Goal: Task Accomplishment & Management: Manage account settings

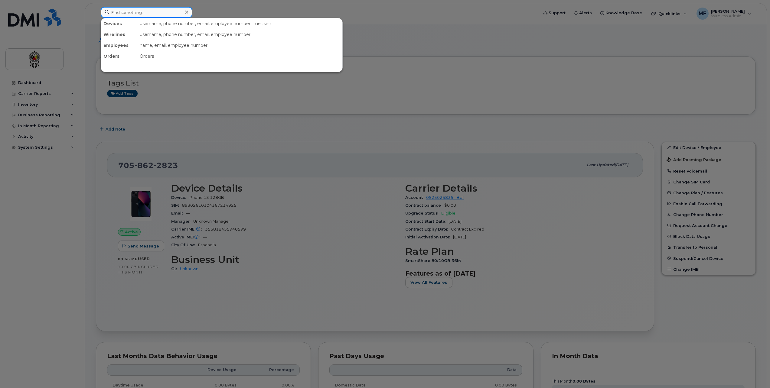
click at [141, 15] on input at bounding box center [147, 12] width 92 height 11
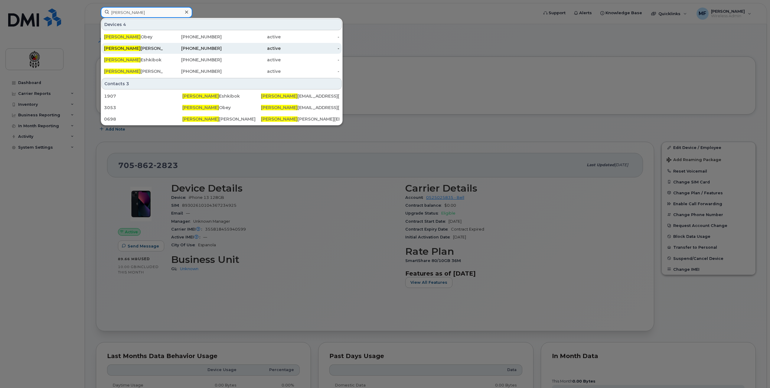
type input "Robert"
click at [215, 46] on div "249-377-5302" at bounding box center [192, 48] width 59 height 6
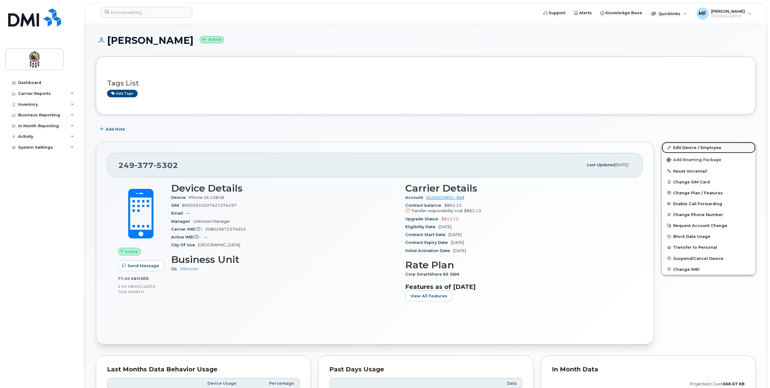
click at [706, 147] on link "Edit Device / Employee" at bounding box center [709, 147] width 94 height 11
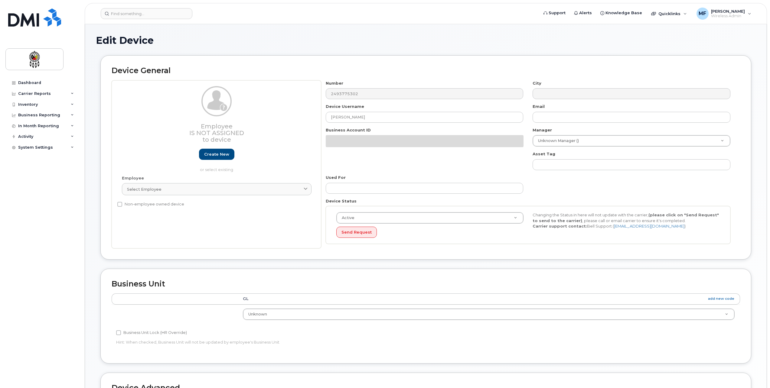
select select "651562"
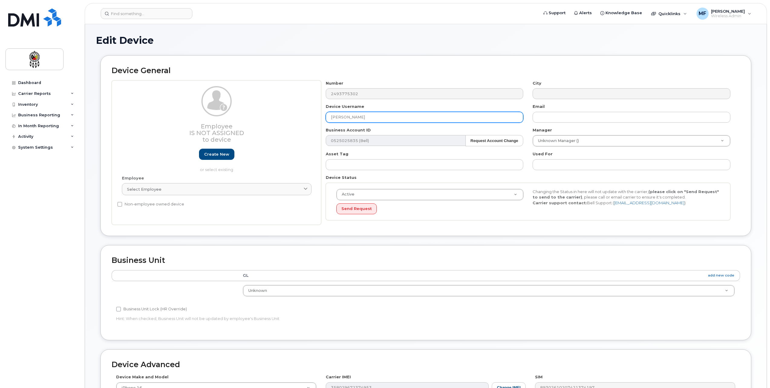
click at [365, 122] on input "[PERSON_NAME]" at bounding box center [425, 117] width 198 height 11
drag, startPoint x: 375, startPoint y: 116, endPoint x: 241, endPoint y: 116, distance: 134.3
click at [241, 116] on div "Employee Is not assigned to device Create new or select existing Employee Selec…" at bounding box center [426, 152] width 628 height 145
type input "Erika Kaboni"
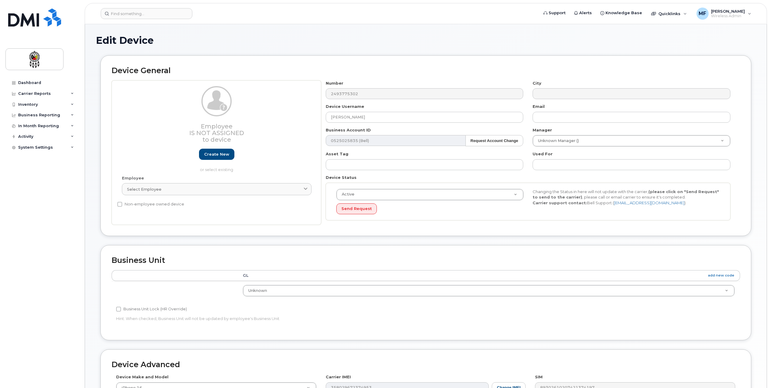
click at [688, 239] on div "Device General Employee Is not assigned to device Create new or select existing…" at bounding box center [426, 150] width 660 height 190
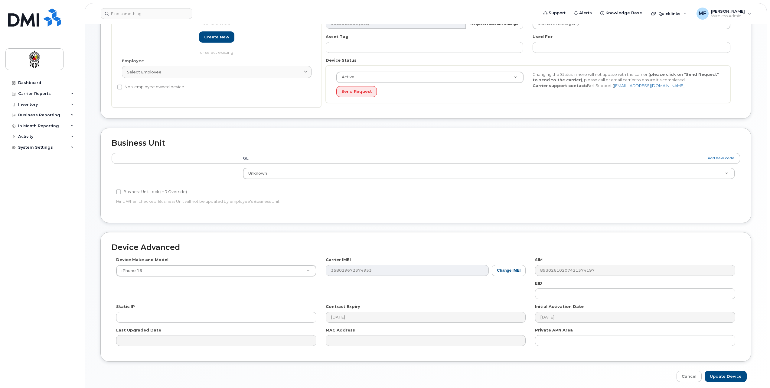
scroll to position [121, 0]
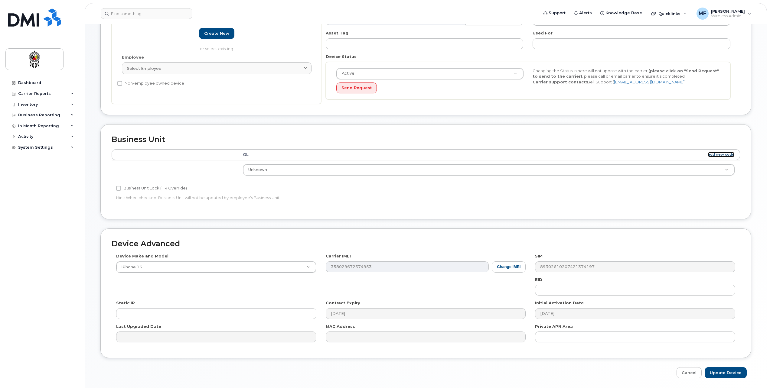
click at [730, 153] on link "add new code" at bounding box center [721, 154] width 26 height 5
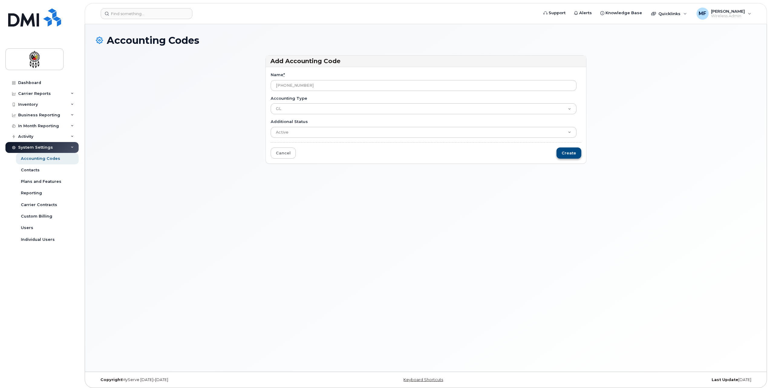
type input "[PHONE_NUMBER]"
click at [577, 155] on input "Create" at bounding box center [568, 153] width 25 height 11
type input "Saving..."
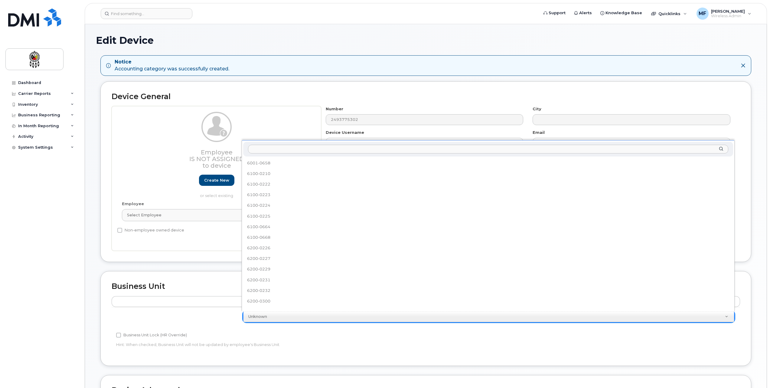
scroll to position [207, 0]
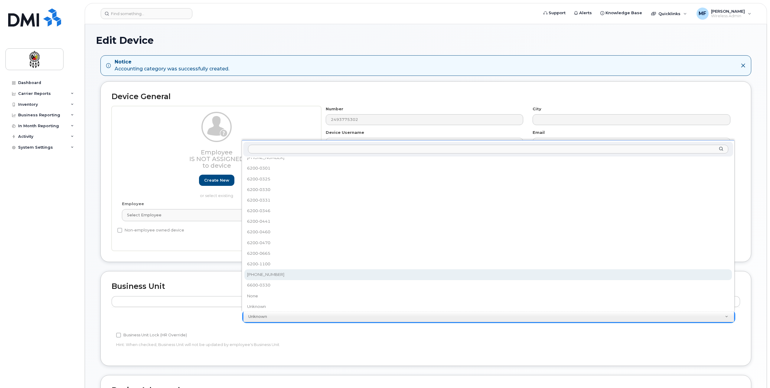
select select "36203606"
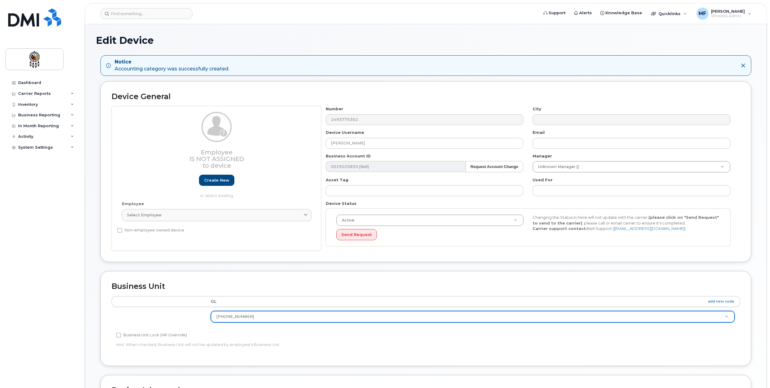
click at [303, 334] on div "Business Unit Lock (HR Override)" at bounding box center [320, 335] width 409 height 7
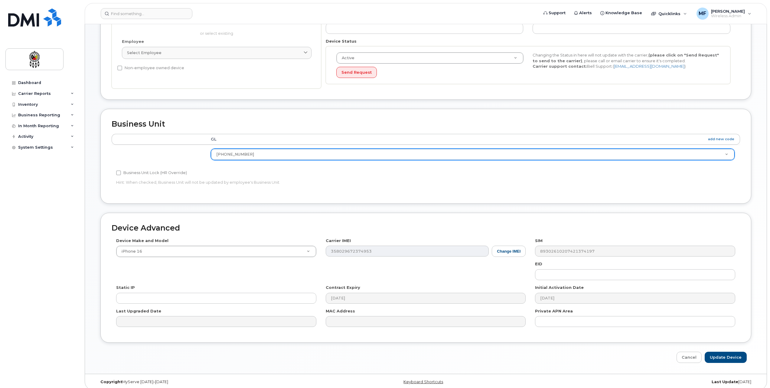
scroll to position [168, 0]
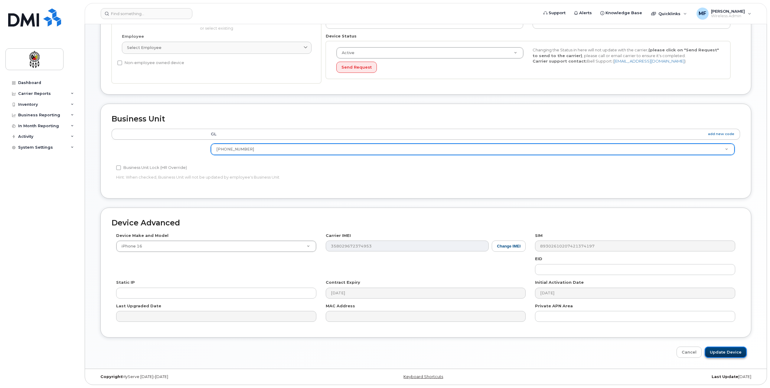
click at [720, 351] on input "Update Device" at bounding box center [726, 352] width 42 height 11
type input "Saving..."
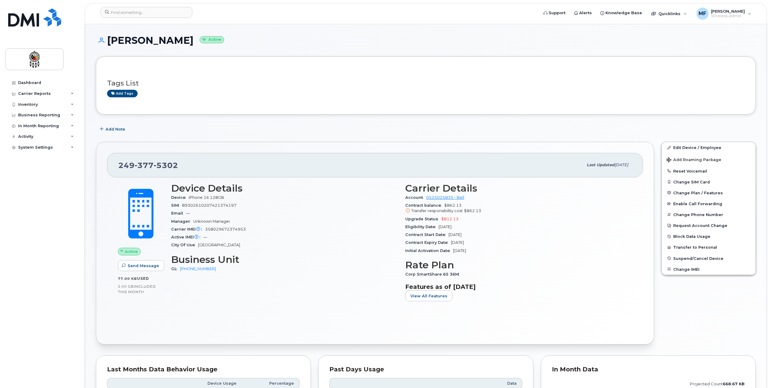
scroll to position [30, 0]
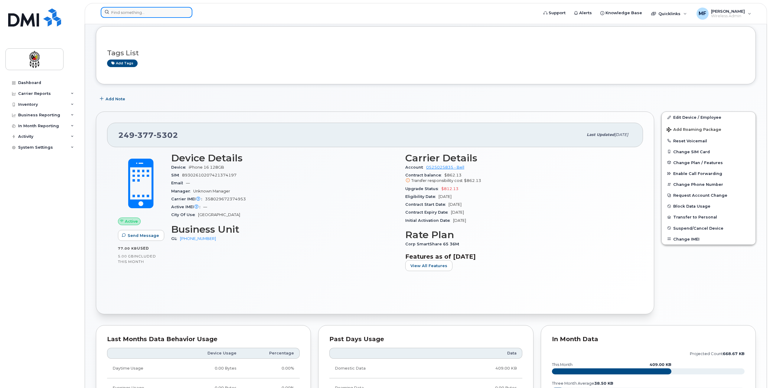
click at [126, 15] on input at bounding box center [147, 12] width 92 height 11
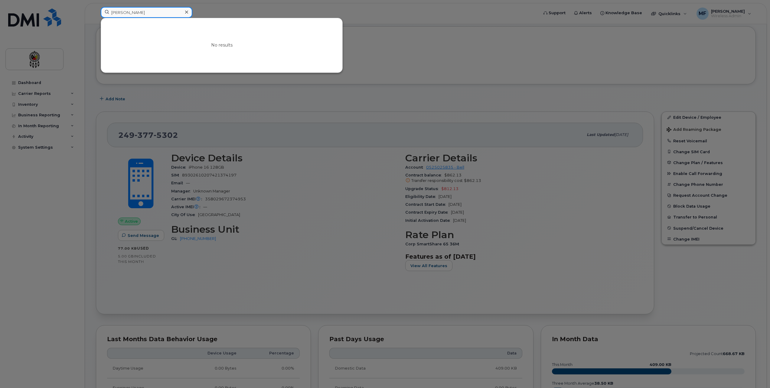
drag, startPoint x: 126, startPoint y: 15, endPoint x: 101, endPoint y: 14, distance: 24.8
click at [101, 14] on input "erika" at bounding box center [147, 12] width 92 height 11
type input "erika"
click at [487, 89] on div at bounding box center [385, 194] width 770 height 388
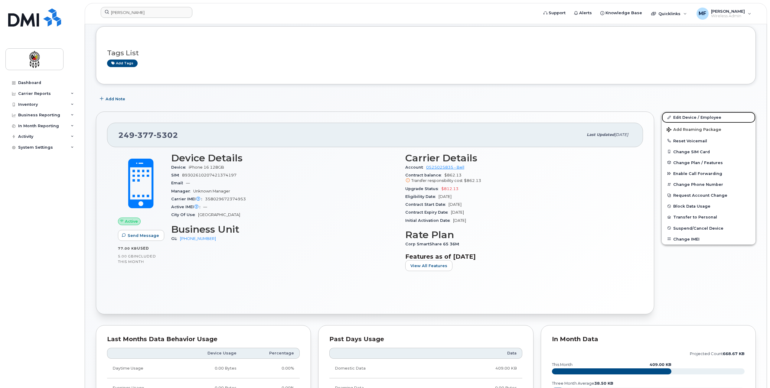
drag, startPoint x: 694, startPoint y: 114, endPoint x: 695, endPoint y: 109, distance: 4.6
click at [694, 113] on link "Edit Device / Employee" at bounding box center [709, 117] width 94 height 11
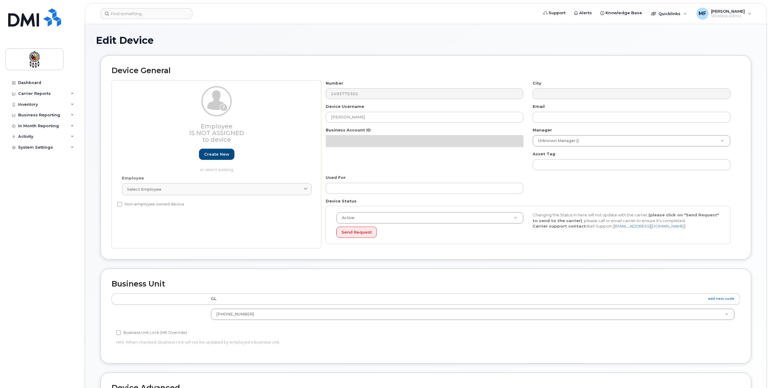
select select "36203606"
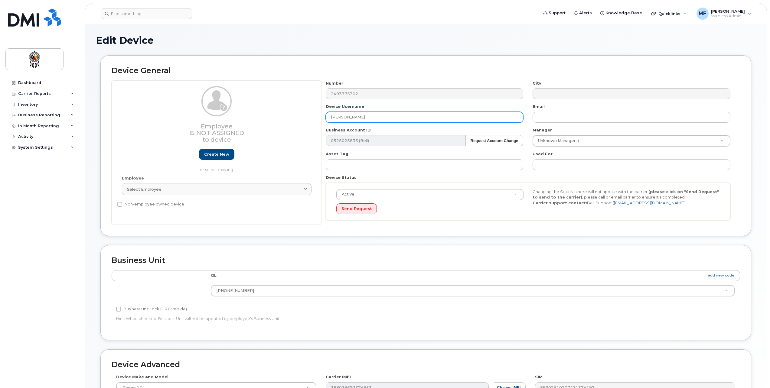
click at [386, 118] on input "Robert Sutherland" at bounding box center [425, 117] width 198 height 11
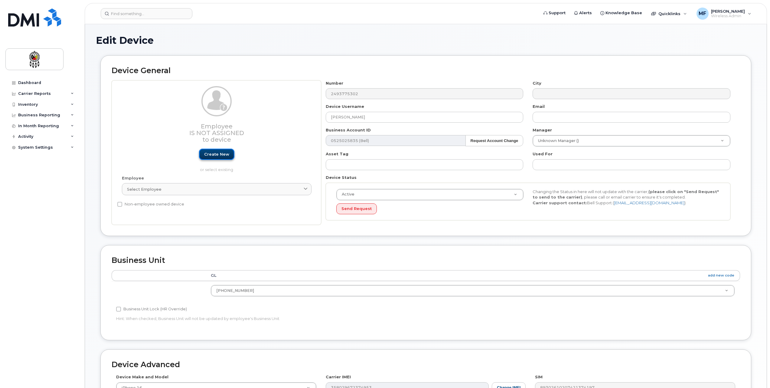
click at [213, 157] on link "Create new" at bounding box center [216, 154] width 35 height 11
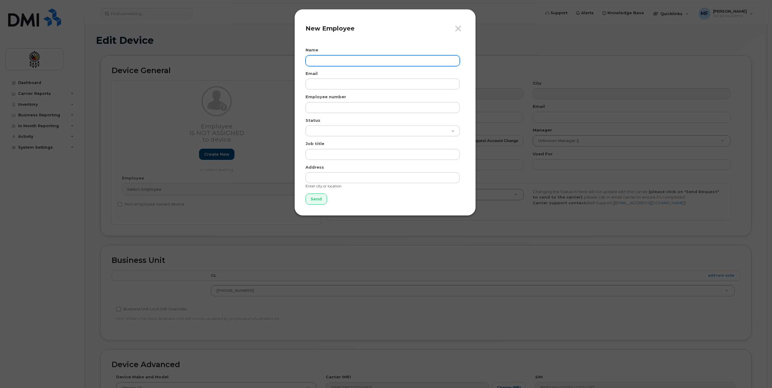
click at [322, 58] on input "text" at bounding box center [382, 60] width 154 height 11
click at [351, 66] on input "Erika" at bounding box center [382, 60] width 154 height 11
type input "Erika Kaboni"
type input "erikakaboni@wiikwemkoong.ca"
type input "0101"
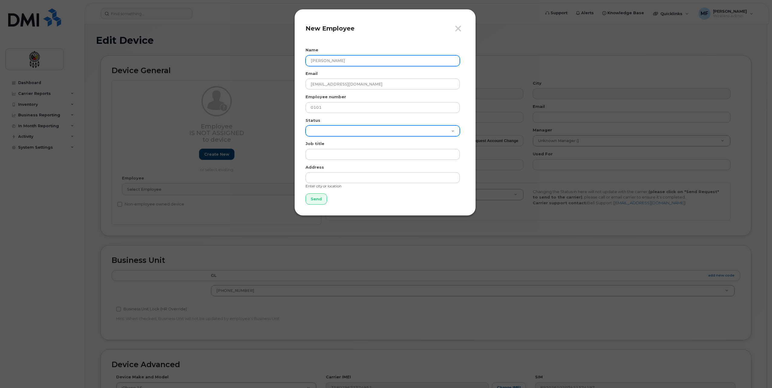
select select "active"
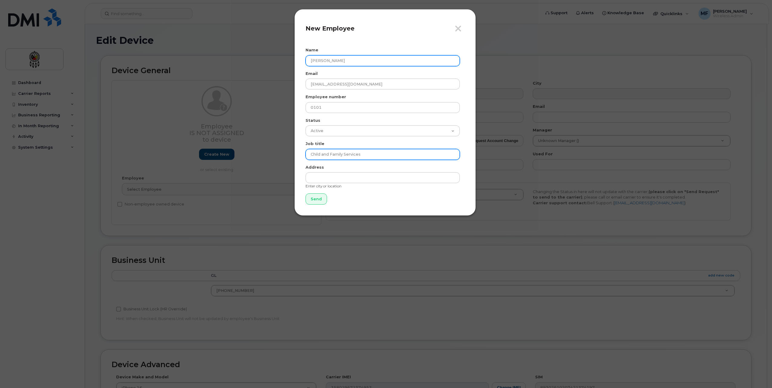
type input "Child and Family Services"
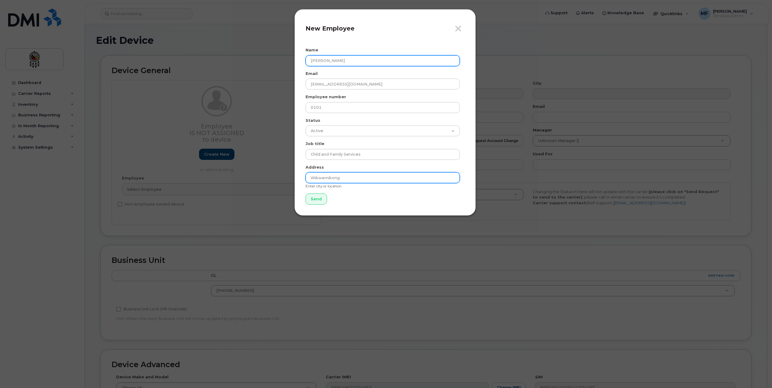
type input "Wikwemikong"
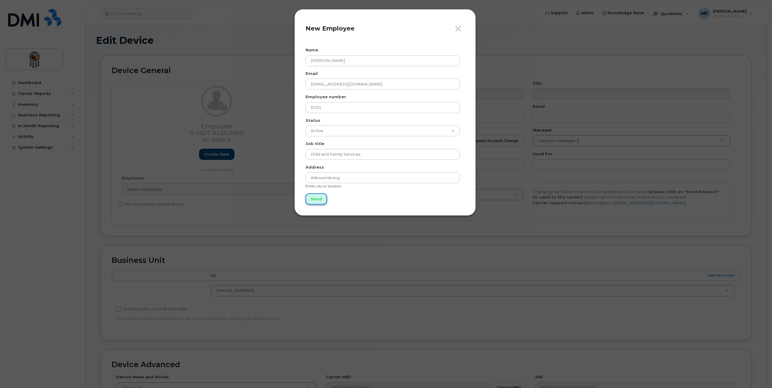
click at [311, 199] on input "Send" at bounding box center [315, 199] width 21 height 11
type input "Send"
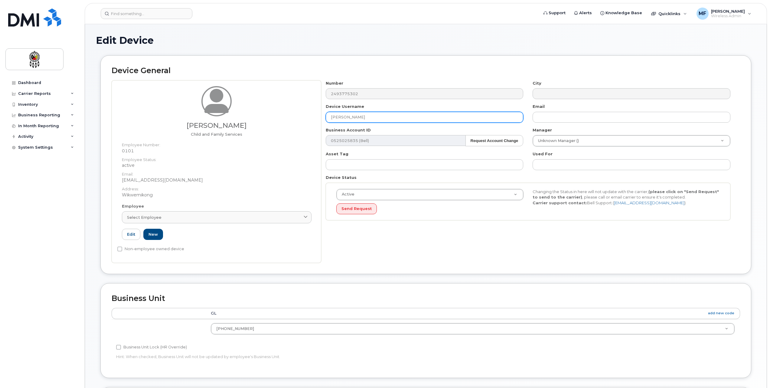
drag, startPoint x: 379, startPoint y: 114, endPoint x: 346, endPoint y: 118, distance: 33.2
click at [346, 118] on input "Robert Sutherland" at bounding box center [425, 117] width 198 height 11
click at [367, 119] on input "RSutherlandobert" at bounding box center [425, 117] width 198 height 11
drag, startPoint x: 370, startPoint y: 118, endPoint x: 314, endPoint y: 121, distance: 56.3
click at [314, 121] on div "Erika Kaboni Child and Family Services Employee Number: 0101 Employee Status: a…" at bounding box center [426, 171] width 628 height 183
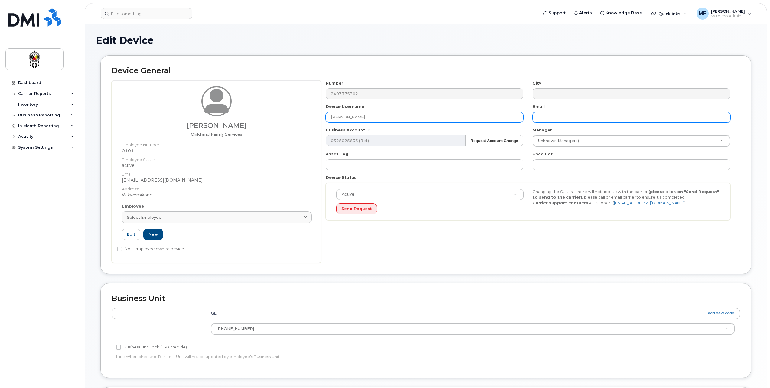
type input "Erika Kaboni"
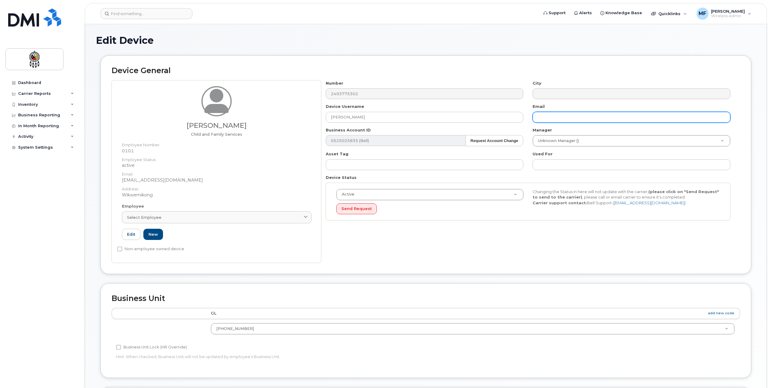
click at [543, 122] on input "text" at bounding box center [632, 117] width 198 height 11
type input "erikakaboni@wiikwemkoong.ca"
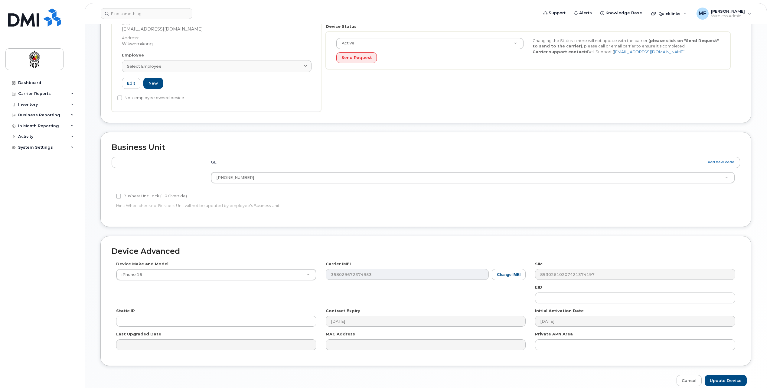
scroll to position [180, 0]
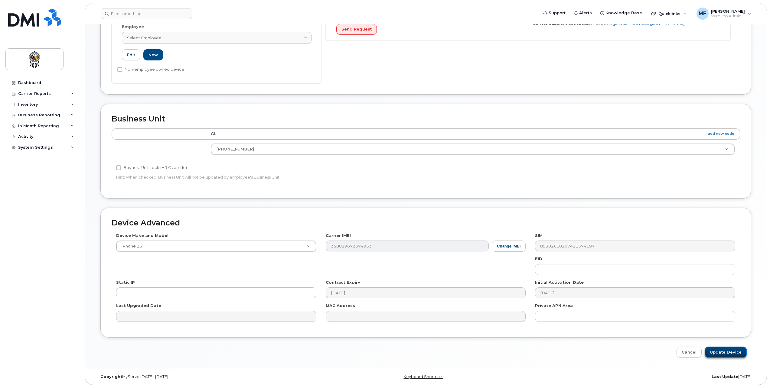
click at [722, 353] on input "Update Device" at bounding box center [726, 352] width 42 height 11
type input "Saving..."
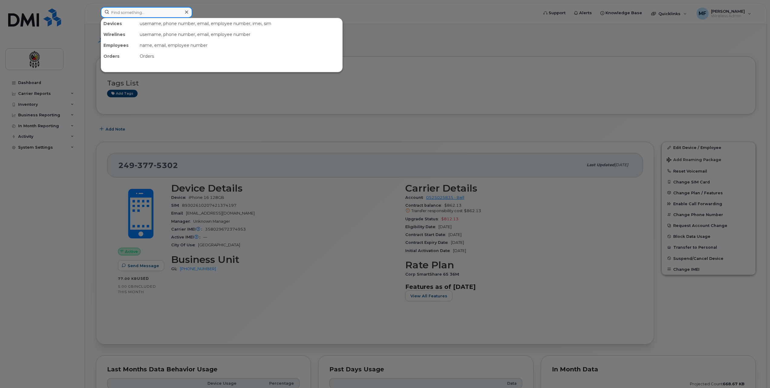
click at [115, 13] on input at bounding box center [147, 12] width 92 height 11
click at [157, 11] on input at bounding box center [147, 12] width 92 height 11
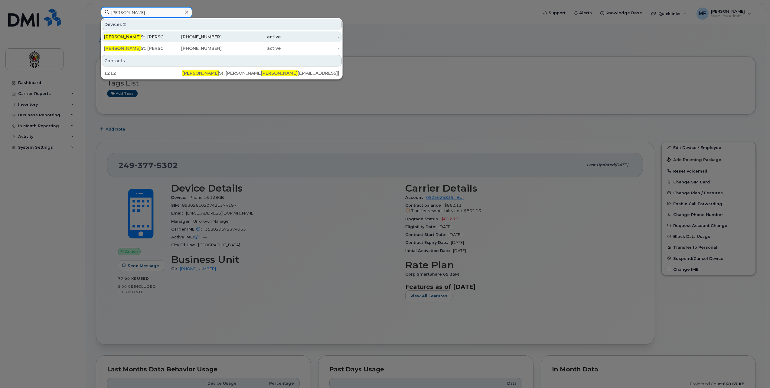
type input "[PERSON_NAME]"
click at [206, 36] on div "[PHONE_NUMBER]" at bounding box center [192, 37] width 59 height 6
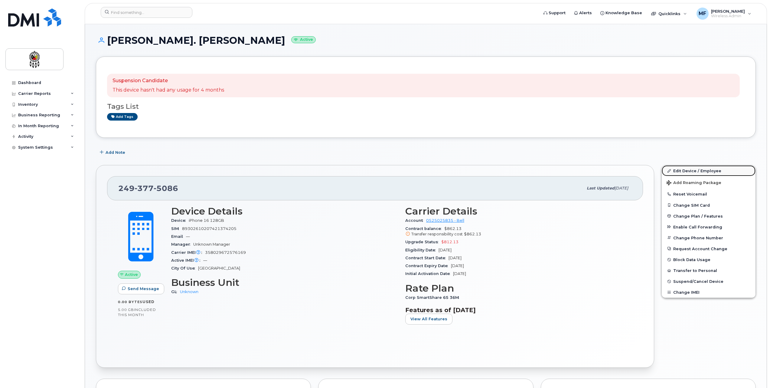
click at [694, 172] on link "Edit Device / Employee" at bounding box center [709, 170] width 94 height 11
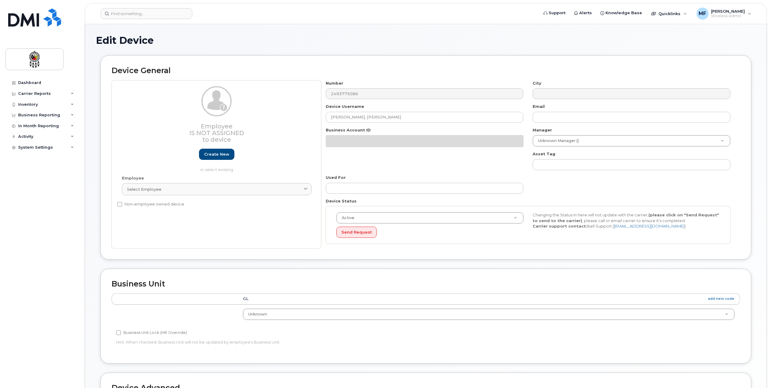
select select "651562"
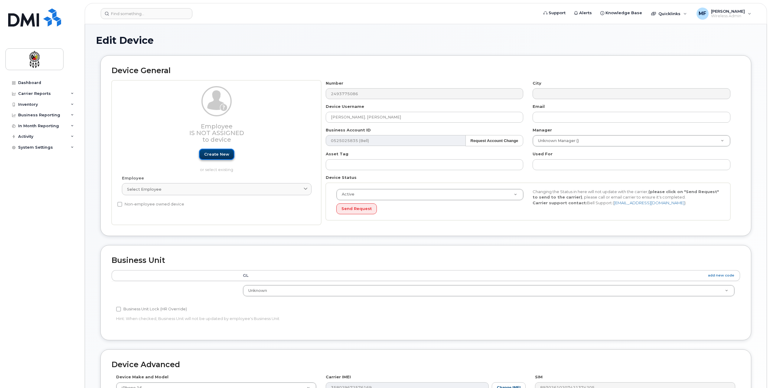
click at [220, 156] on link "Create new" at bounding box center [216, 154] width 35 height 11
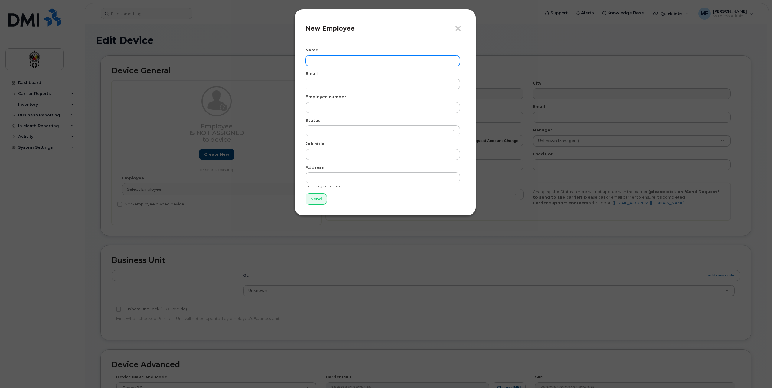
click at [328, 59] on input "text" at bounding box center [382, 60] width 154 height 11
type input "Leeann Peltier"
type input "leeannpeltier@wiikwemkoong.ca"
type input "0202"
select select "active"
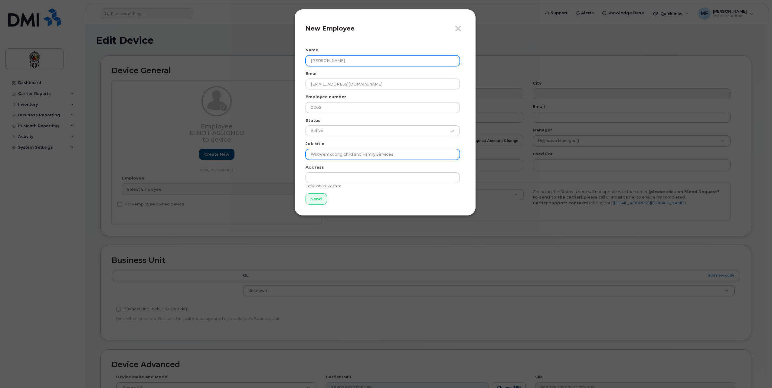
type input "Wiikwemkoong Child and Family Services"
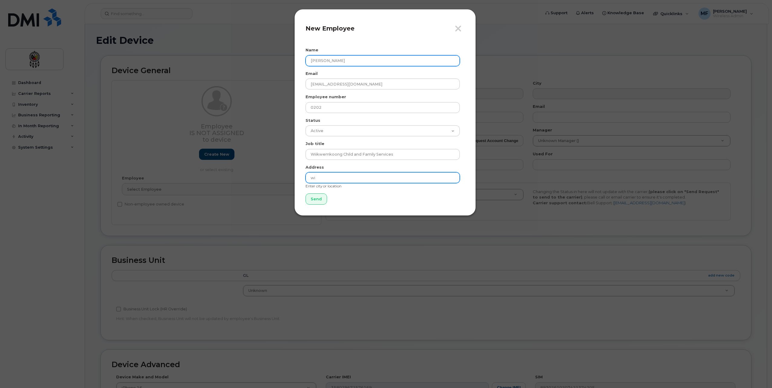
type input "w"
type input "Wikwemikong"
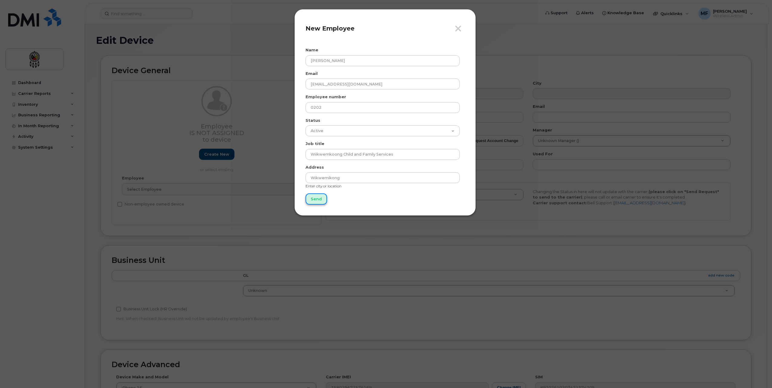
click at [313, 196] on input "Send" at bounding box center [315, 199] width 21 height 11
type input "Send"
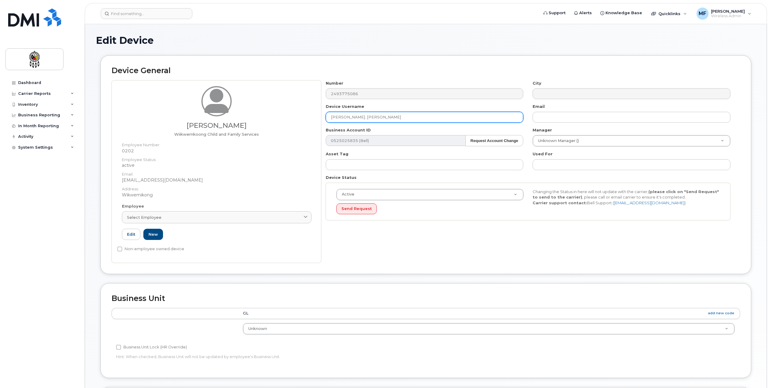
drag, startPoint x: 373, startPoint y: 119, endPoint x: 273, endPoint y: 114, distance: 99.6
click at [273, 119] on div "Leeann Peltier Wiikwemkoong Child and Family Services Employee Number: 0202 Emp…" at bounding box center [426, 171] width 628 height 183
type input "Leeann Peltier"
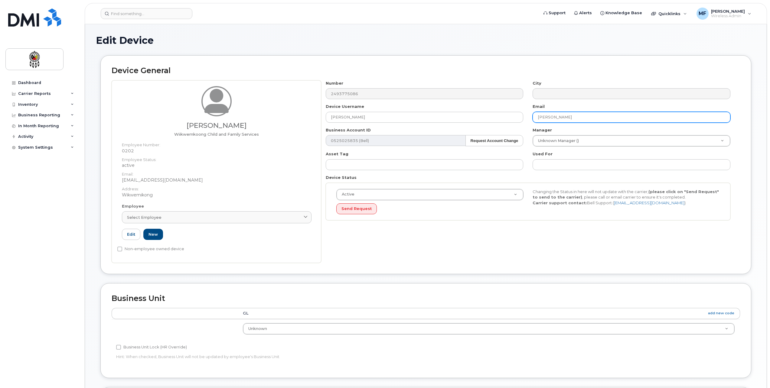
type input "leeannpeltier@wiikwemkoong.ca"
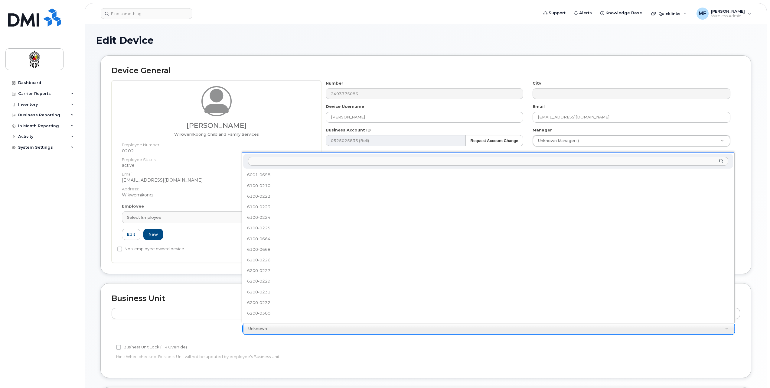
scroll to position [207, 0]
select select "36203606"
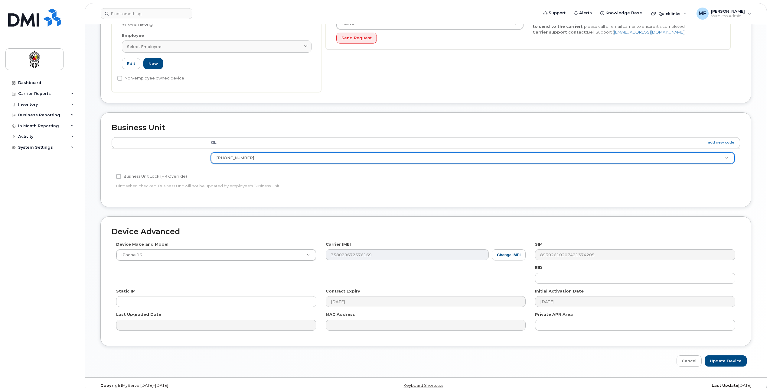
scroll to position [180, 0]
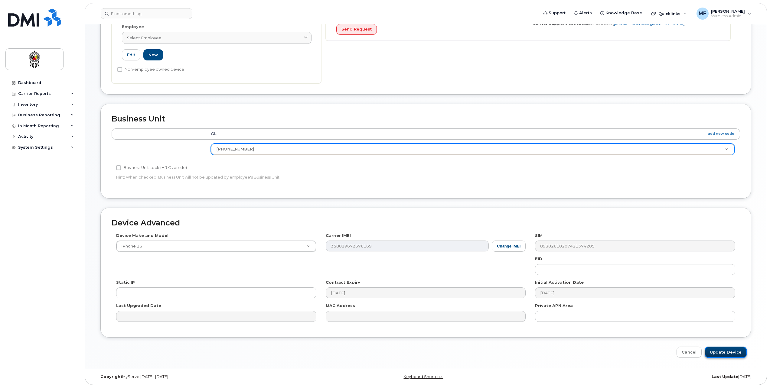
click at [714, 350] on input "Update Device" at bounding box center [726, 352] width 42 height 11
type input "Saving..."
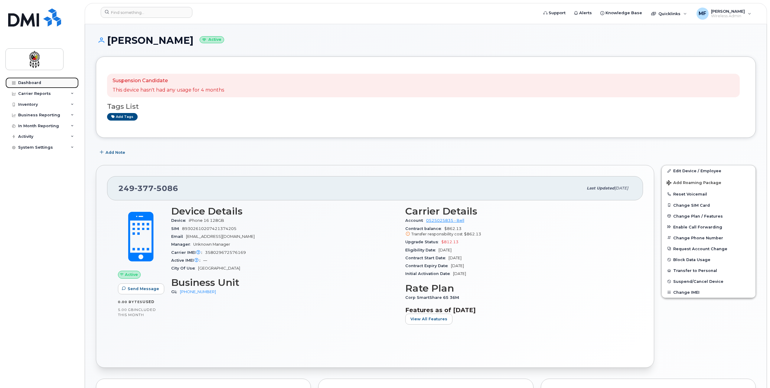
click at [32, 81] on div "Dashboard" at bounding box center [29, 82] width 23 height 5
